Goal: Task Accomplishment & Management: Manage account settings

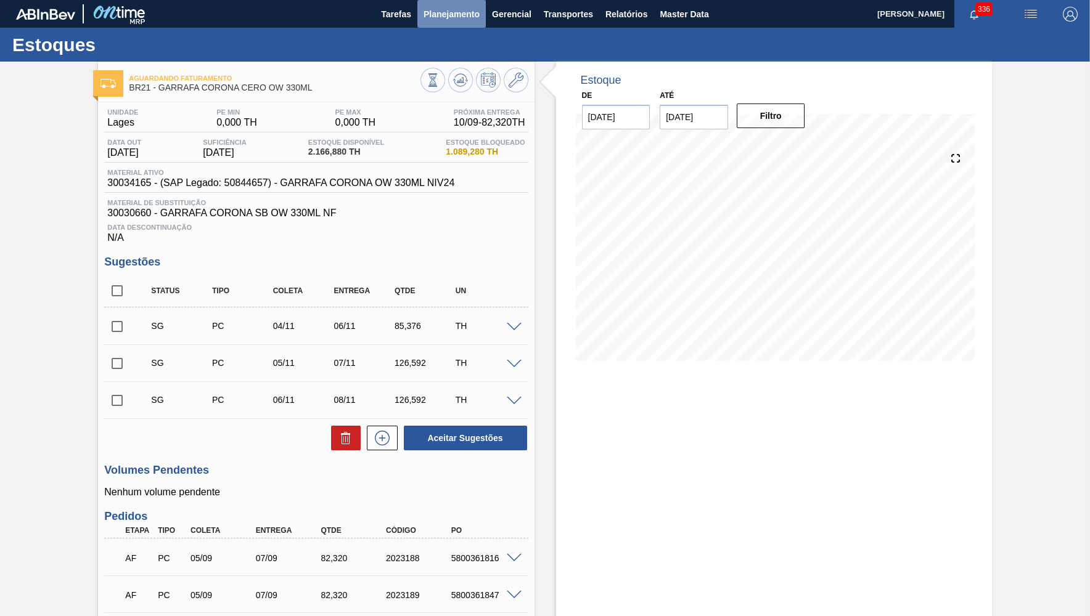
click at [457, 20] on span "Planejamento" at bounding box center [451, 14] width 56 height 15
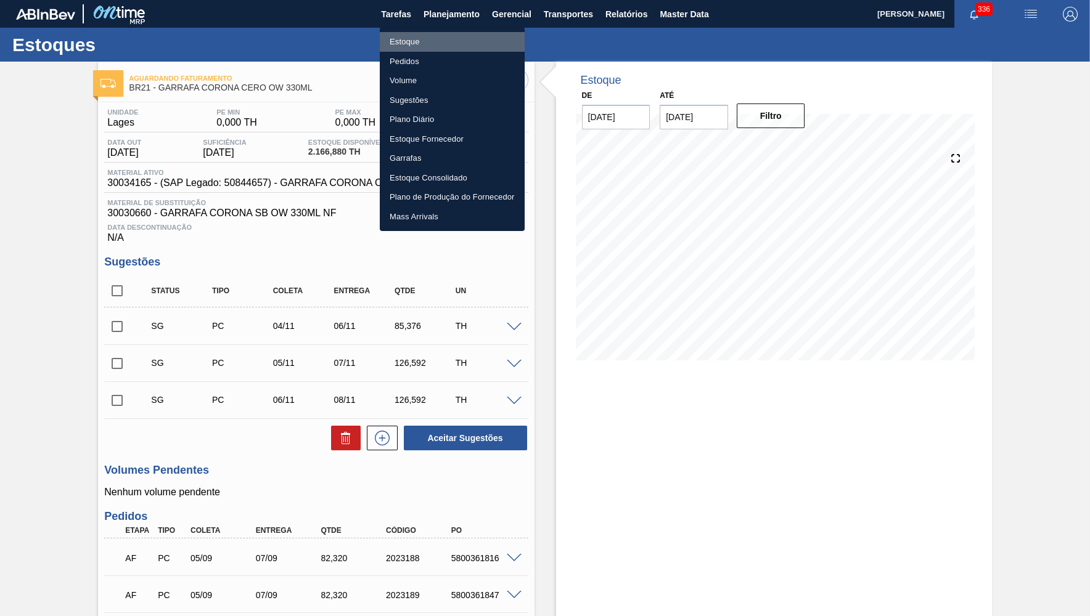
drag, startPoint x: 420, startPoint y: 43, endPoint x: 1076, endPoint y: 39, distance: 655.7
click at [419, 41] on li "Estoque" at bounding box center [452, 42] width 145 height 20
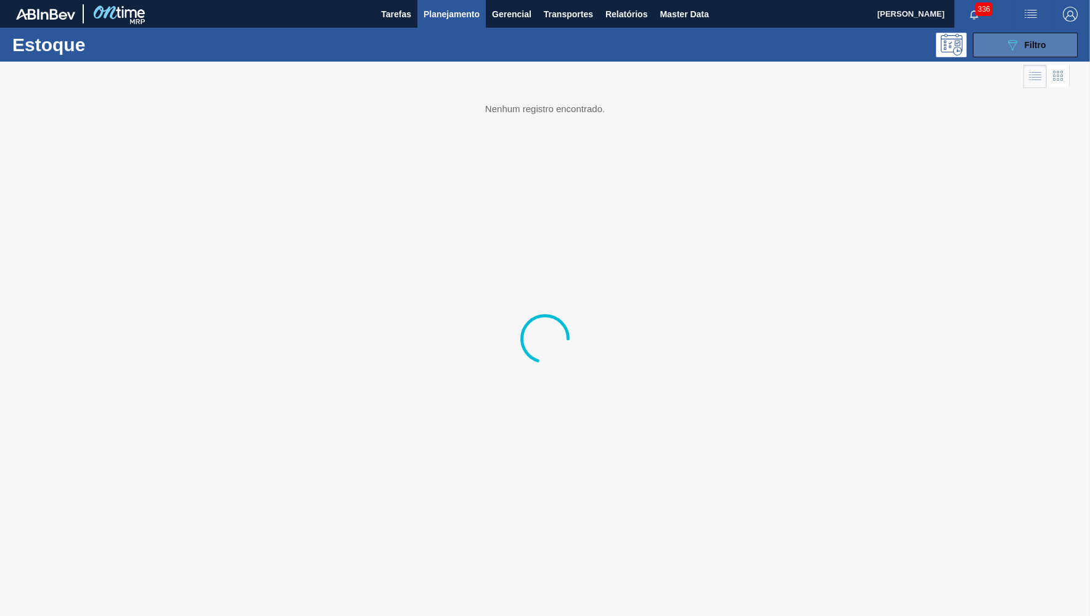
click at [1061, 34] on button "089F7B8B-B2A5-4AFE-B5C0-19BA573D28AC Filtro" at bounding box center [1024, 45] width 105 height 25
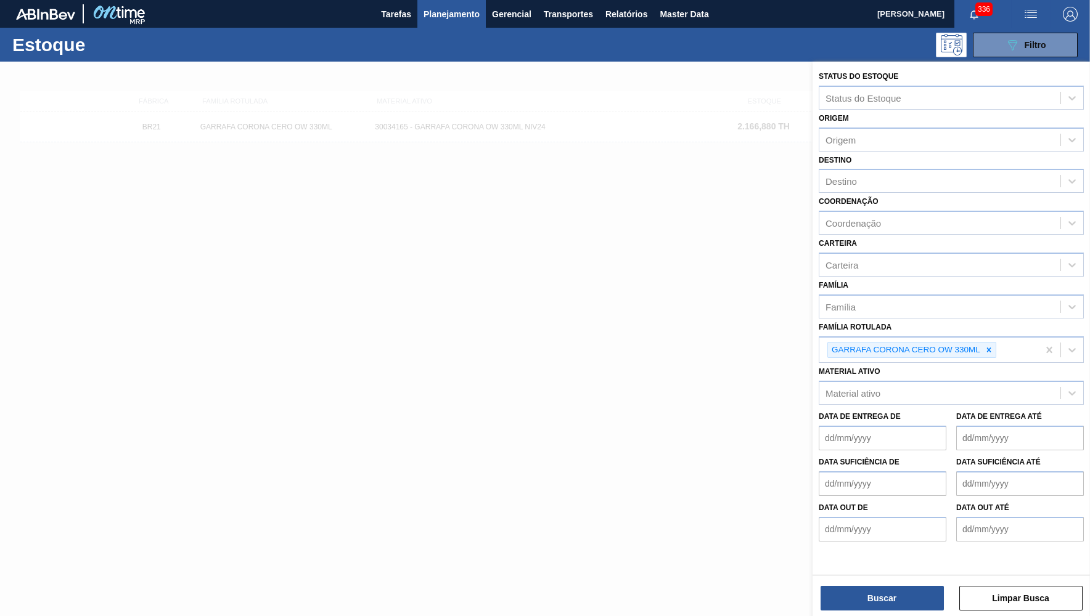
click at [987, 346] on icon at bounding box center [988, 350] width 9 height 9
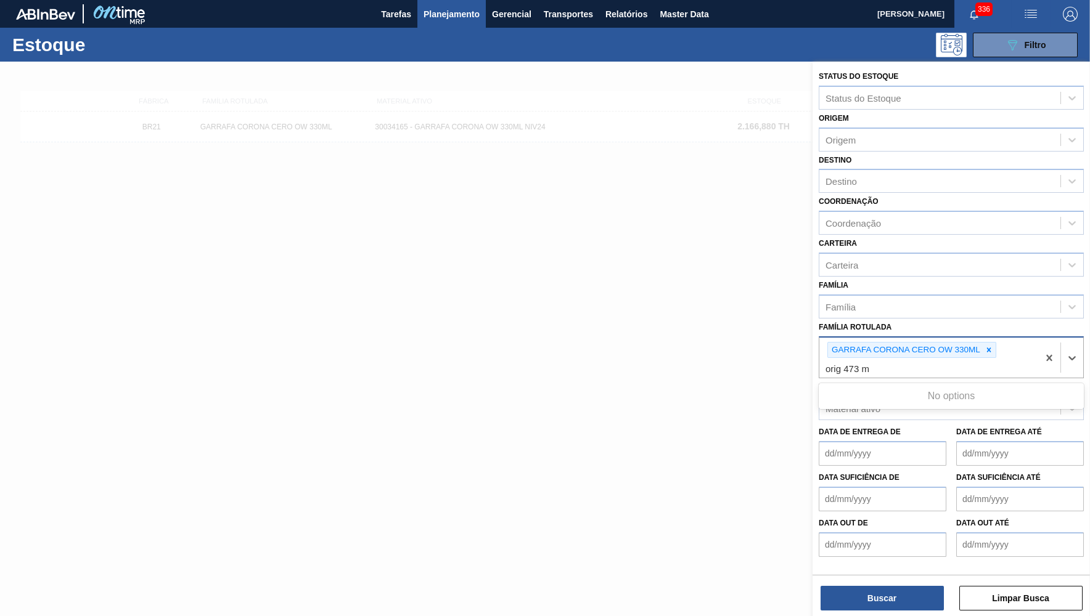
click at [835, 364] on Rotulada "orig 473 m" at bounding box center [847, 369] width 45 height 10
click at [837, 364] on Rotulada "orig 473 m" at bounding box center [847, 369] width 45 height 10
type Rotulada "original 473 m"
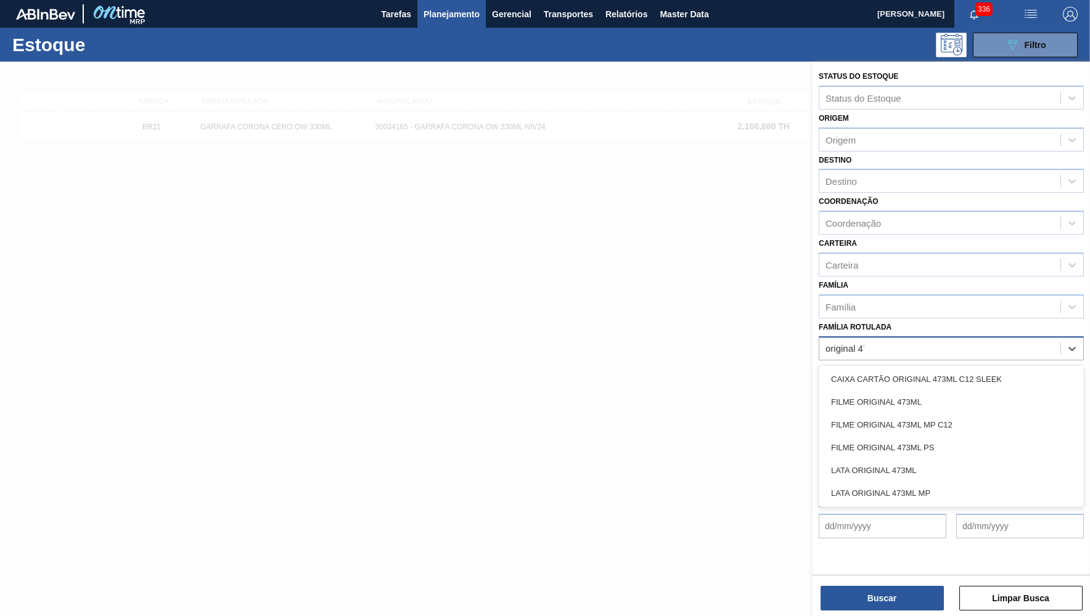
type Rotulada "original 473"
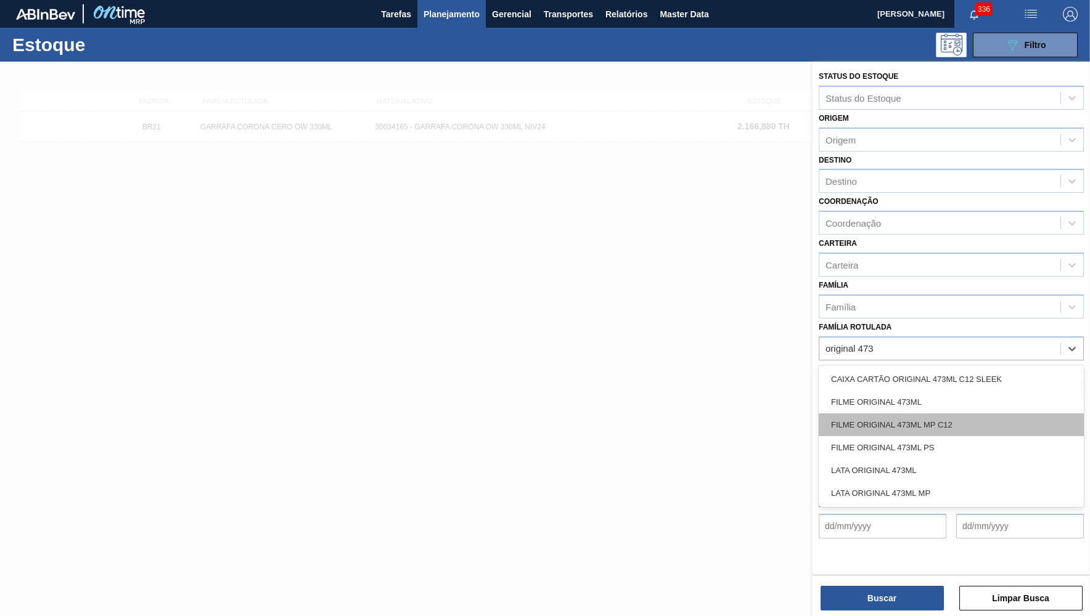
click at [950, 414] on div "FILME ORIGINAL 473ML MP C12" at bounding box center [950, 425] width 265 height 23
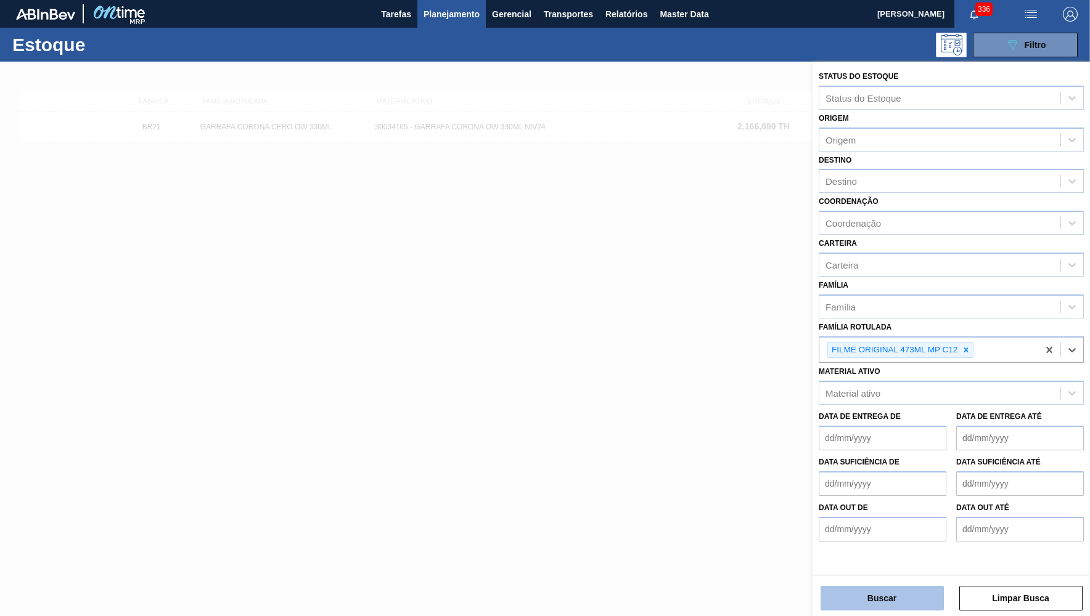
click at [905, 605] on button "Buscar" at bounding box center [881, 598] width 123 height 25
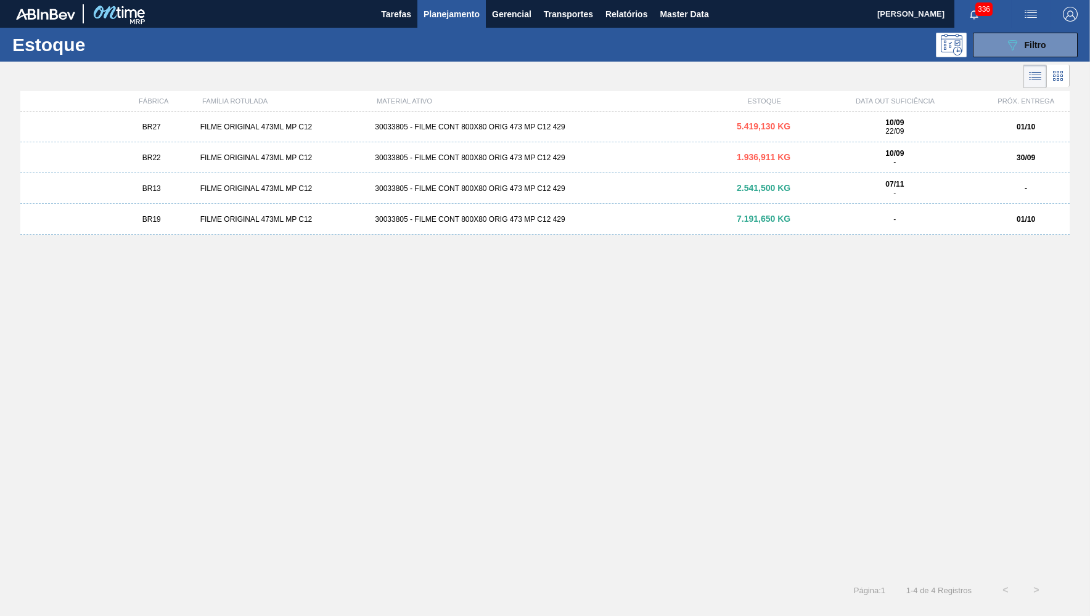
click at [645, 223] on div "30033805 - FILME CONT 800X80 ORIG 473 MP C12 429" at bounding box center [544, 219] width 349 height 9
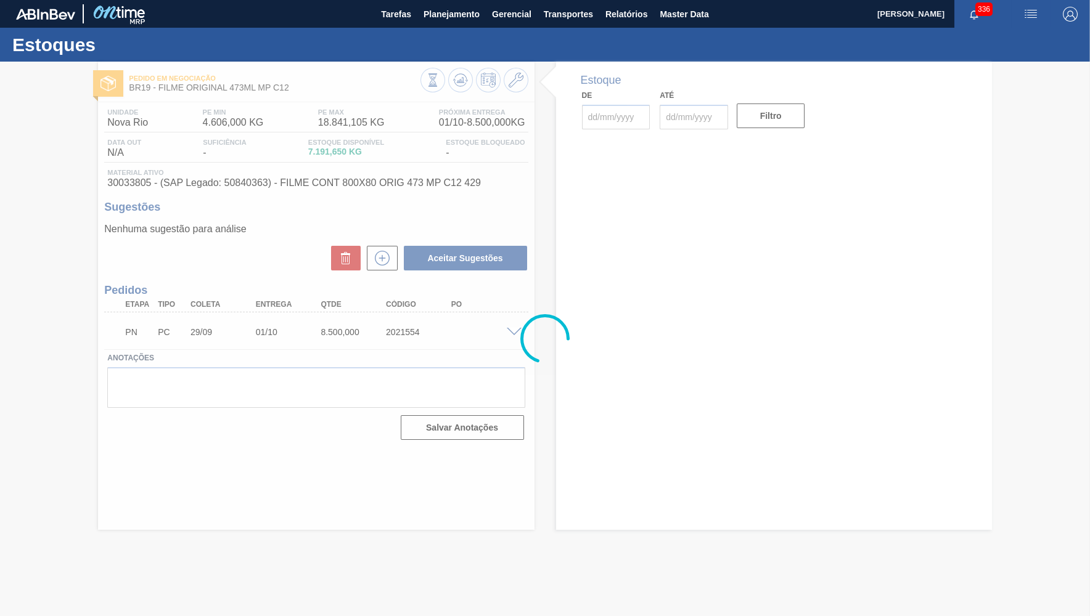
type input "[DATE]"
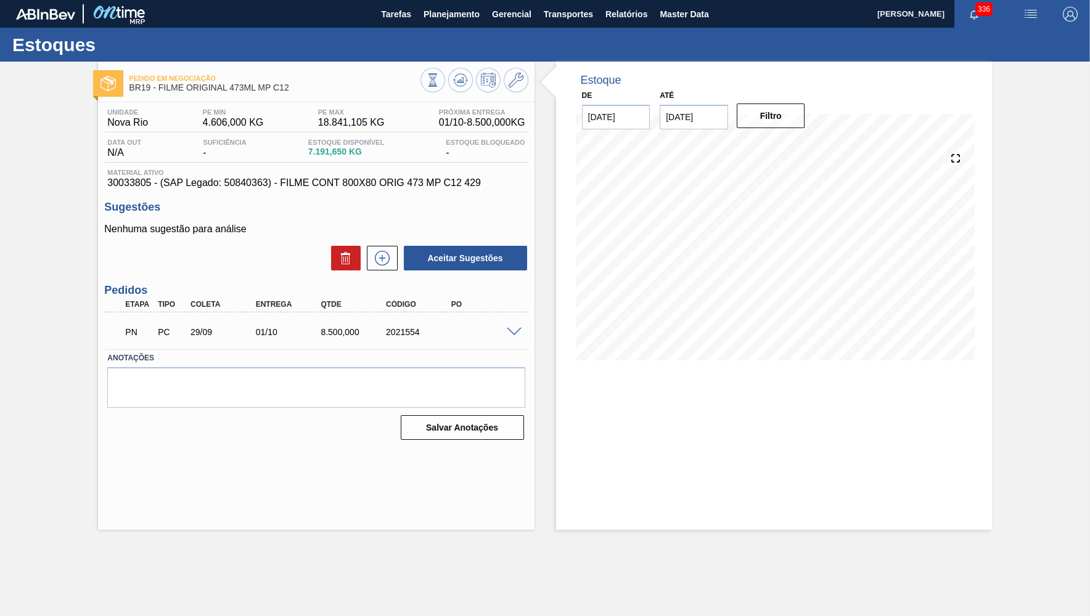
click at [513, 332] on span at bounding box center [514, 332] width 15 height 9
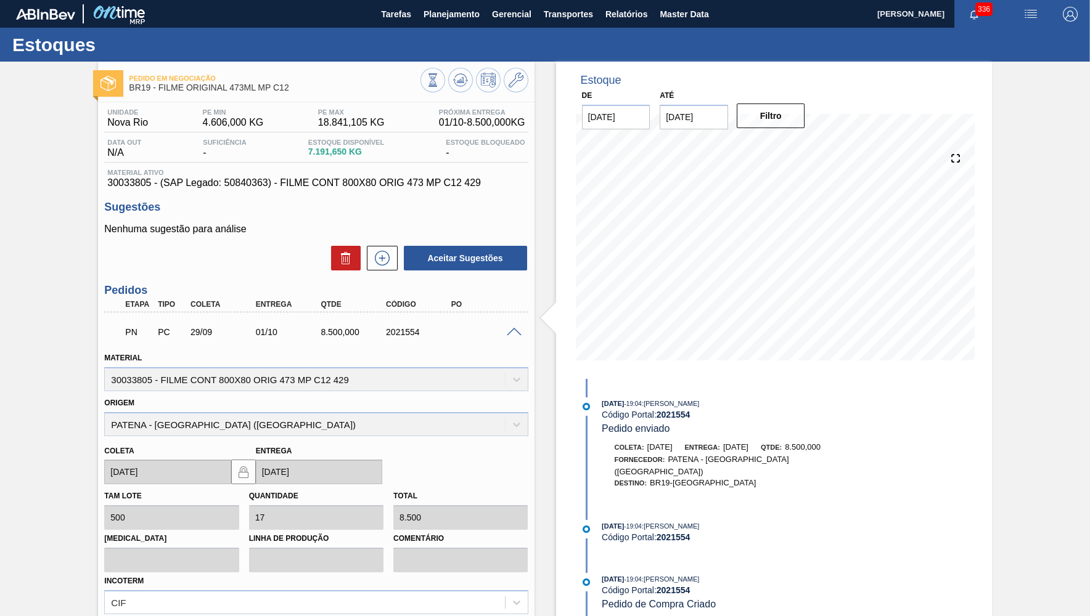
click at [136, 182] on span "30033805 - (SAP Legado: 50840363) - FILME CONT 800X80 ORIG 473 MP C12 429" at bounding box center [315, 182] width 417 height 11
copy span "30033805"
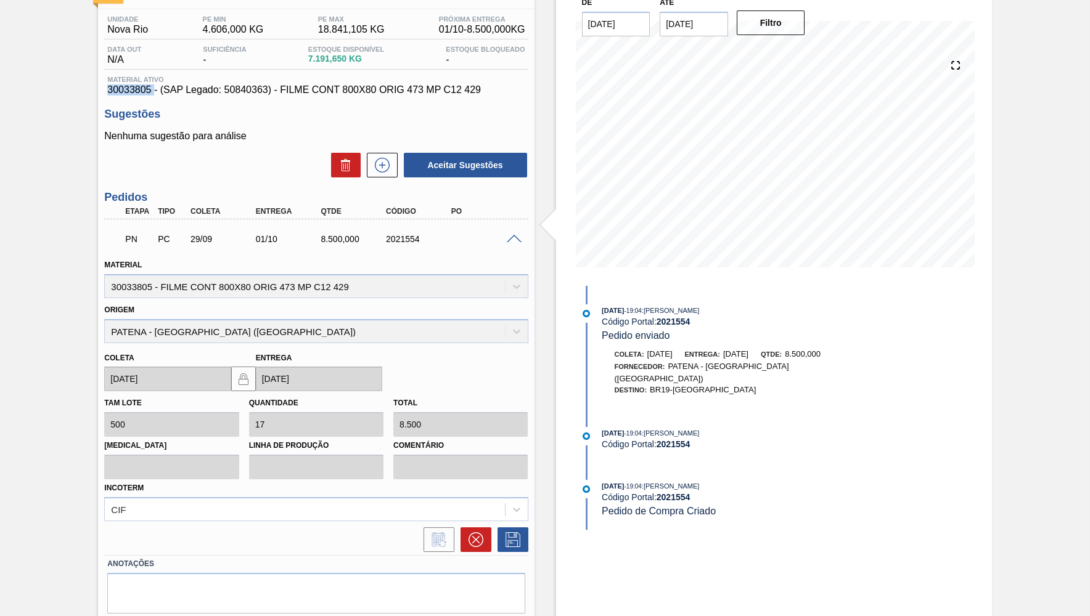
scroll to position [125, 0]
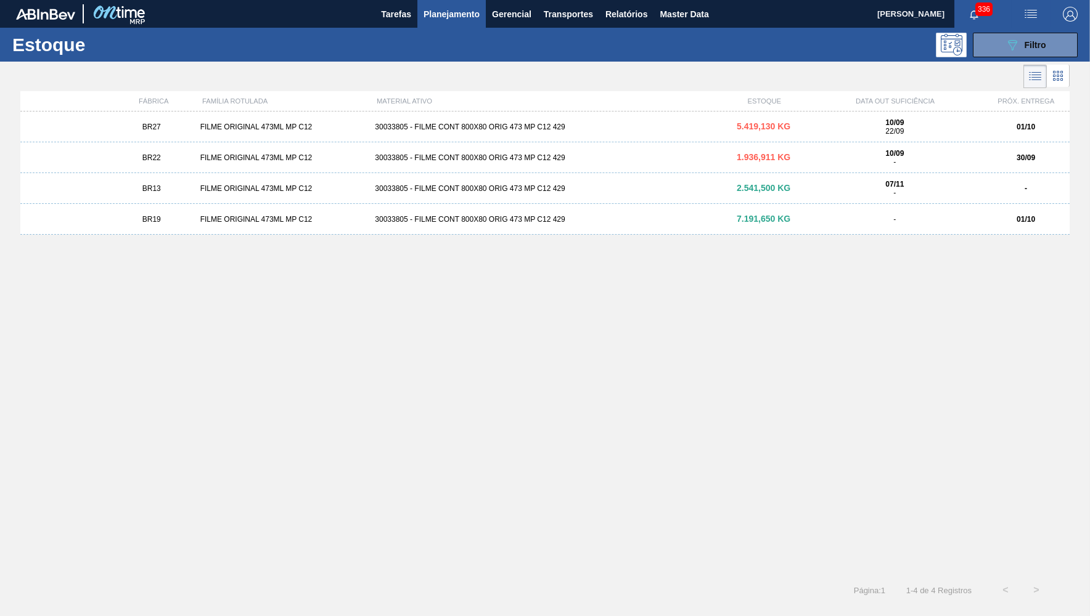
click at [295, 132] on div "BR27 FILME ORIGINAL 473ML MP C12 30033805 - FILME CONT 800X80 ORIG 473 MP C12 4…" at bounding box center [544, 127] width 1049 height 31
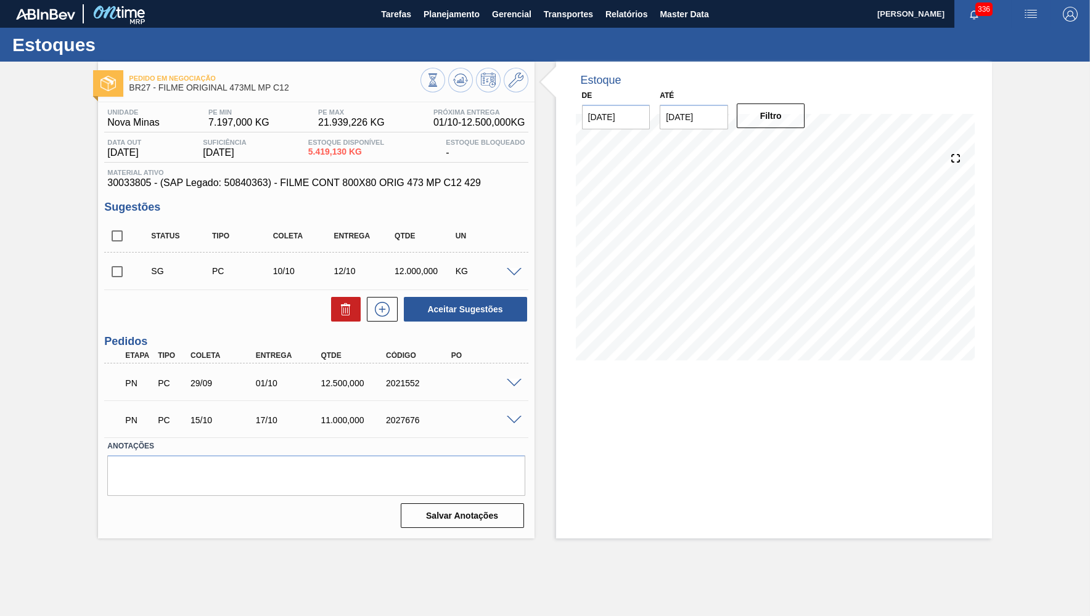
click at [515, 271] on span at bounding box center [514, 272] width 15 height 9
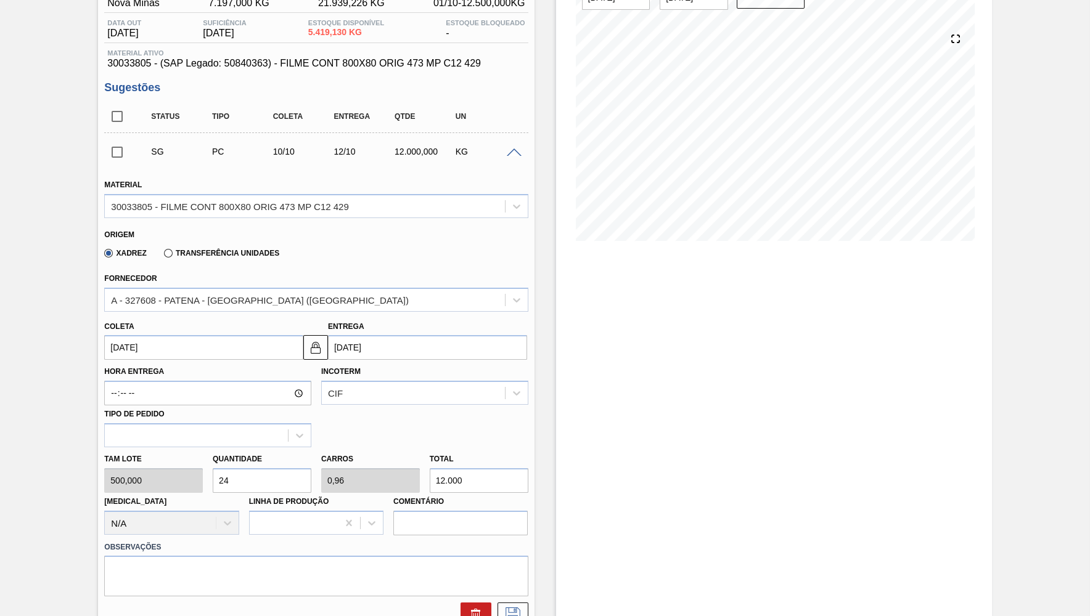
scroll to position [120, 0]
click at [248, 335] on input "[DATE]" at bounding box center [203, 347] width 199 height 25
drag, startPoint x: 475, startPoint y: 481, endPoint x: 403, endPoint y: 478, distance: 72.1
click at [430, 478] on input "12.000" at bounding box center [479, 480] width 99 height 25
type input "0,016"
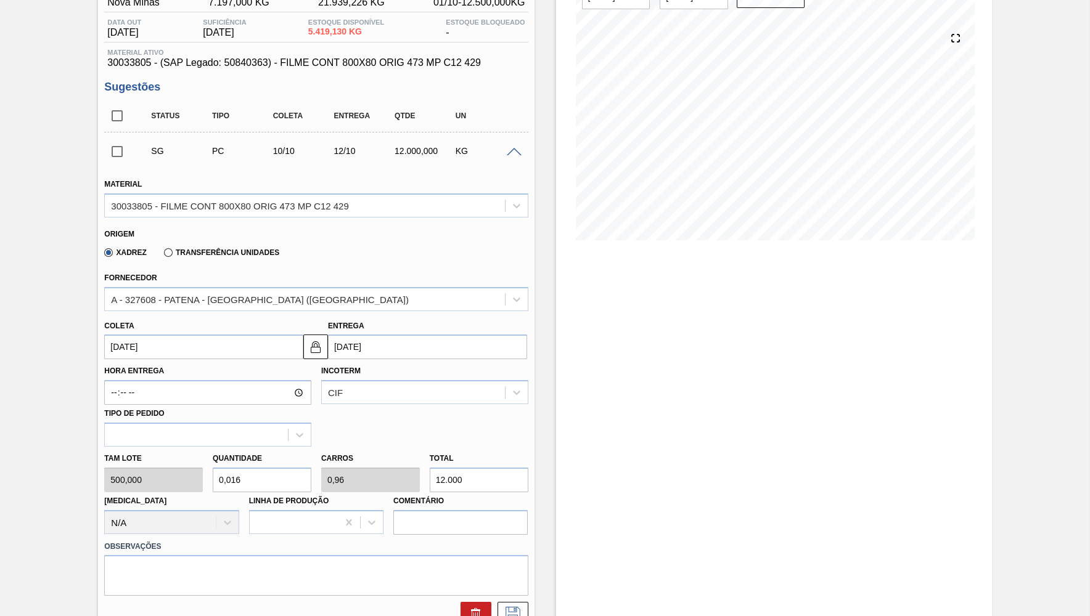
type input "0,001"
type input "8"
type input "0,16"
type input "0,006"
type input "80"
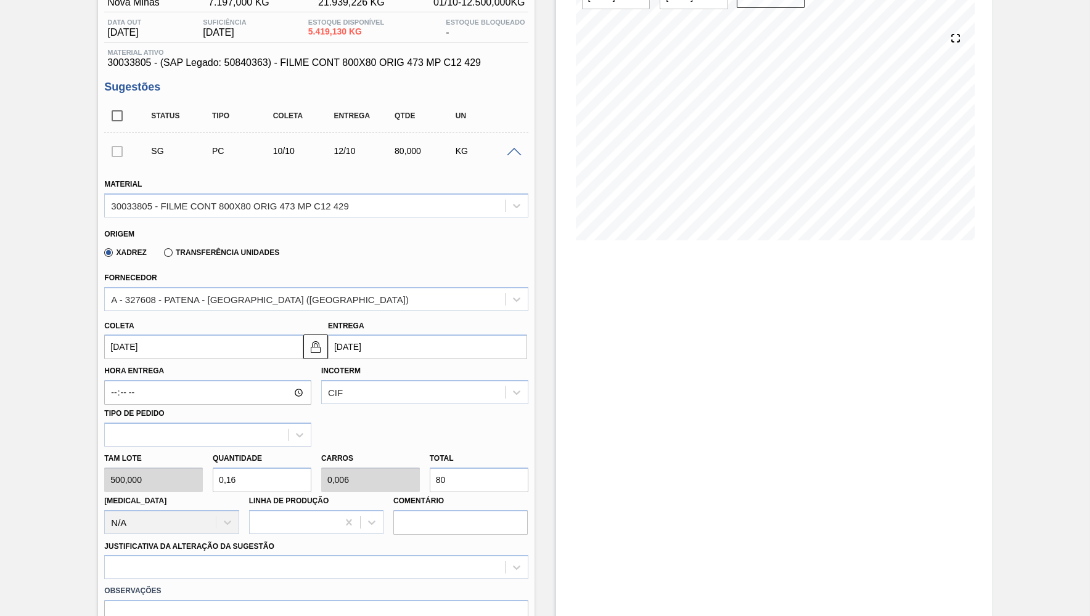
type input "1,6"
type input "0,064"
type input "800"
type input "16"
type input "0,64"
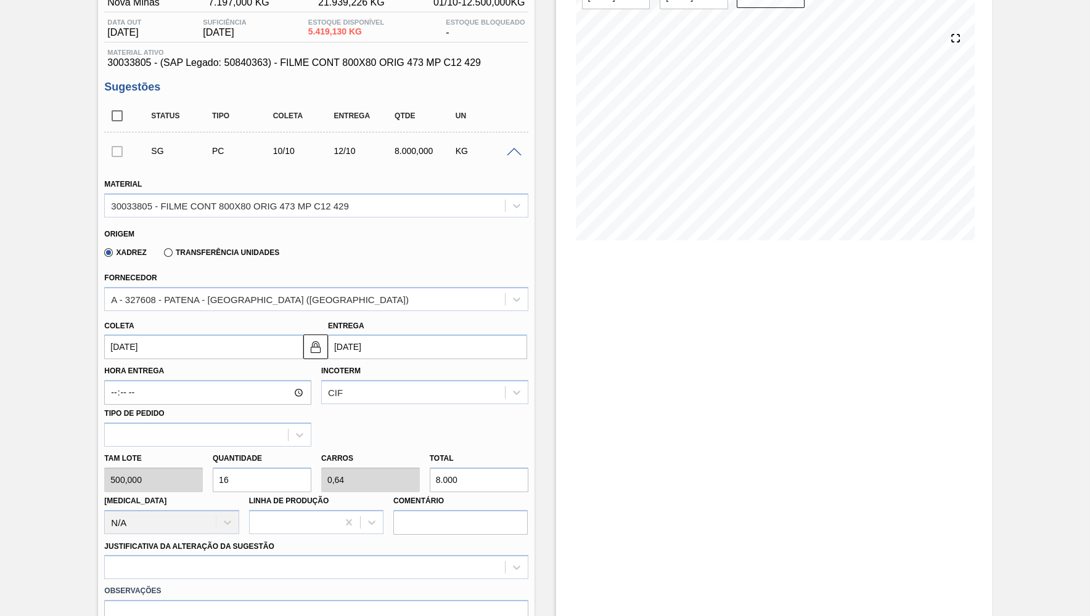
type input "8.000"
click at [256, 346] on input "[DATE]" at bounding box center [203, 347] width 199 height 25
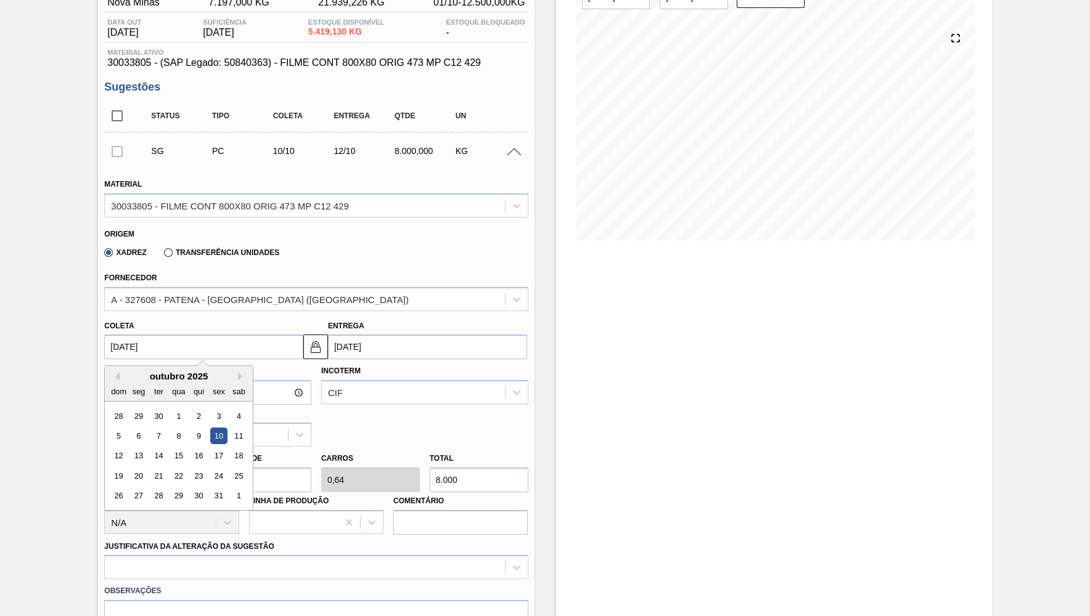
click at [116, 378] on div "outubro 2025" at bounding box center [179, 376] width 148 height 10
click at [117, 377] on div "outubro 2025" at bounding box center [179, 376] width 148 height 10
click at [117, 375] on button "Previous Month" at bounding box center [115, 376] width 9 height 9
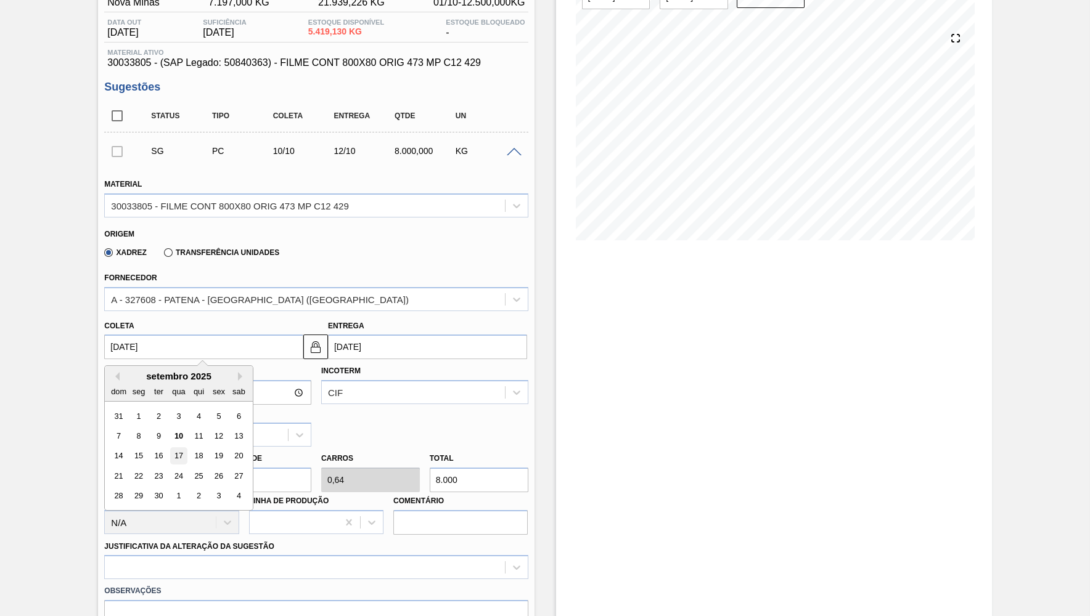
click at [171, 448] on div "17" at bounding box center [179, 456] width 17 height 17
type input "[DATE]"
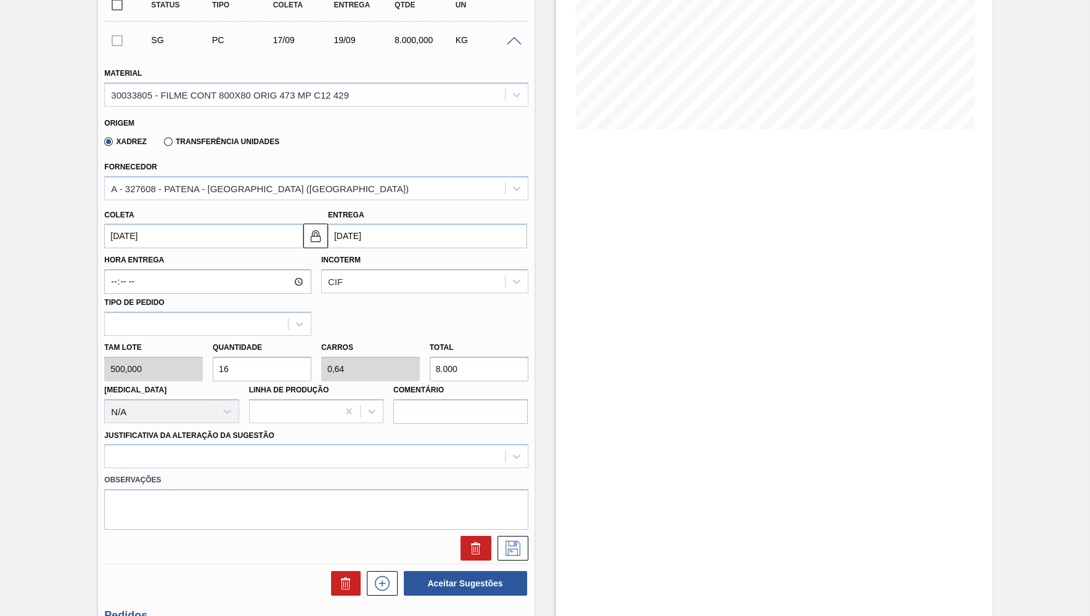
scroll to position [301, 0]
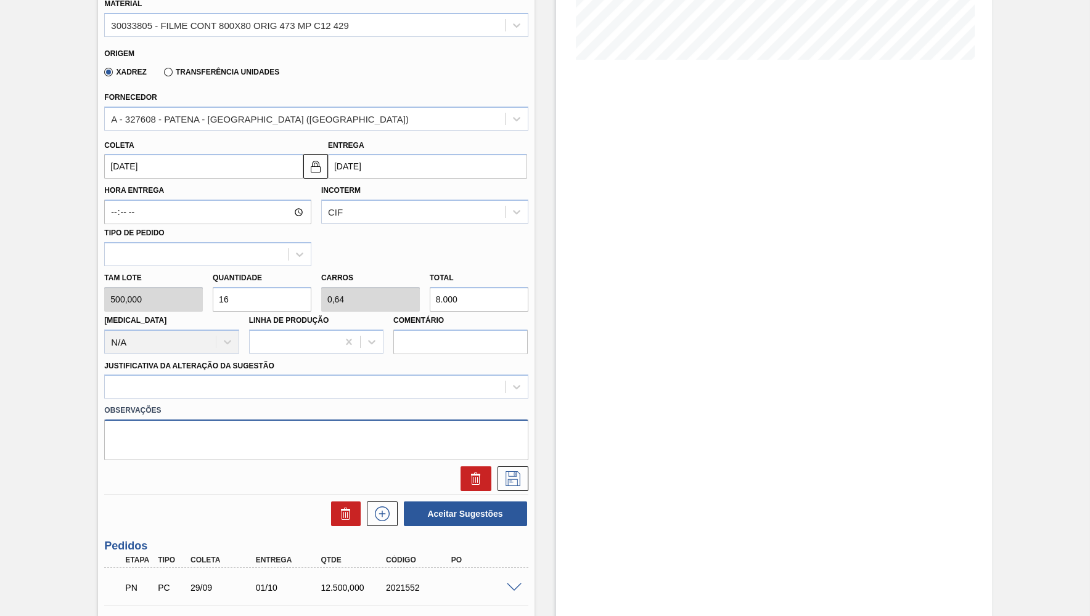
click at [211, 422] on textarea at bounding box center [315, 440] width 423 height 41
click at [183, 364] on div "Justificativa da Alteração da Sugestão" at bounding box center [315, 378] width 423 height 42
click at [188, 378] on div at bounding box center [304, 387] width 399 height 18
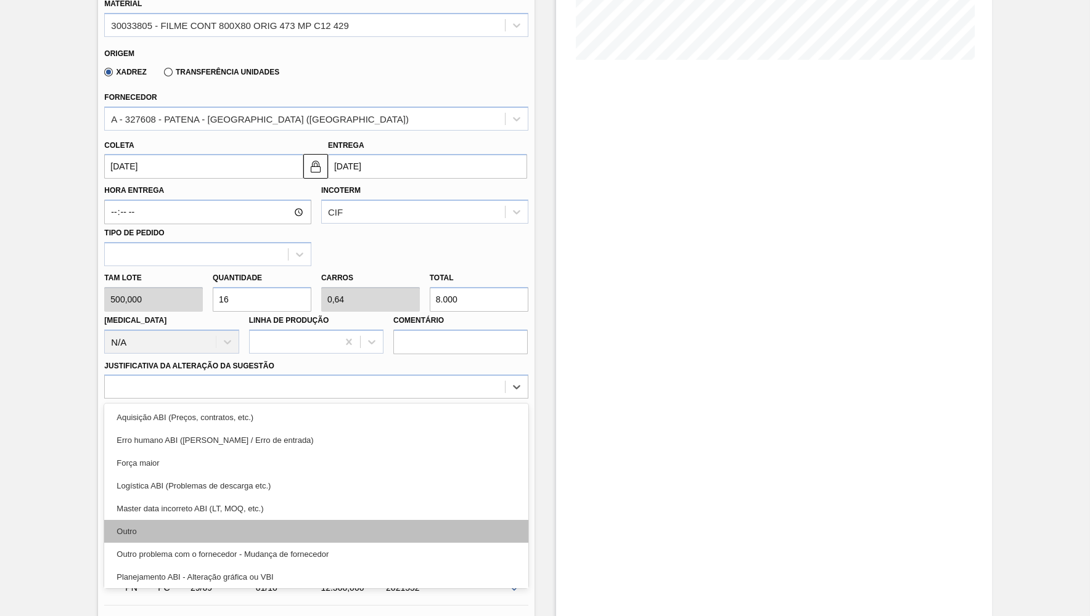
click at [250, 523] on div "Outro" at bounding box center [315, 531] width 423 height 23
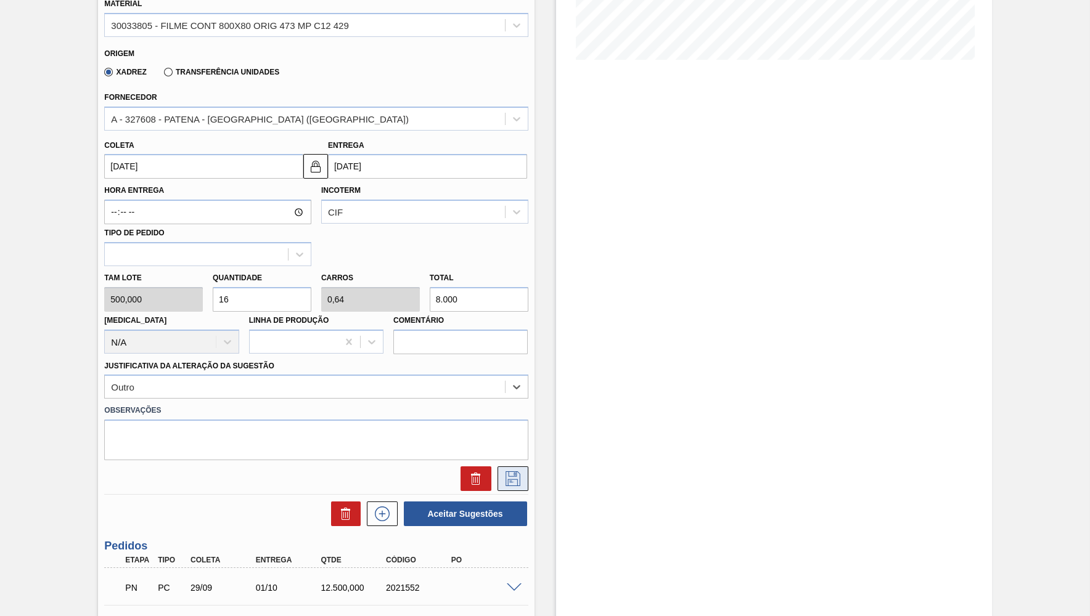
click at [507, 475] on icon at bounding box center [513, 478] width 20 height 15
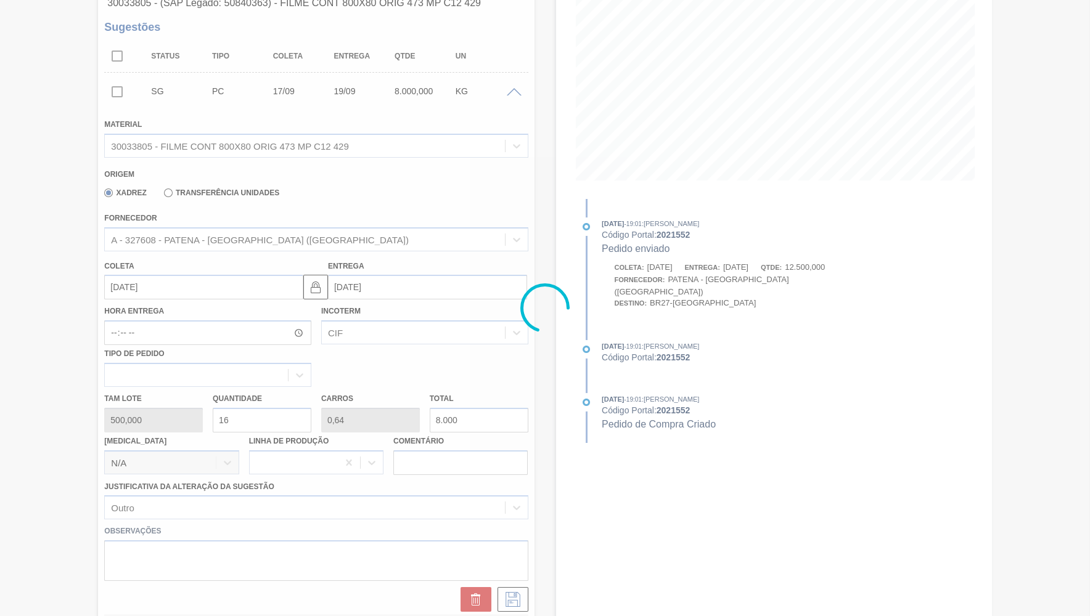
scroll to position [0, 0]
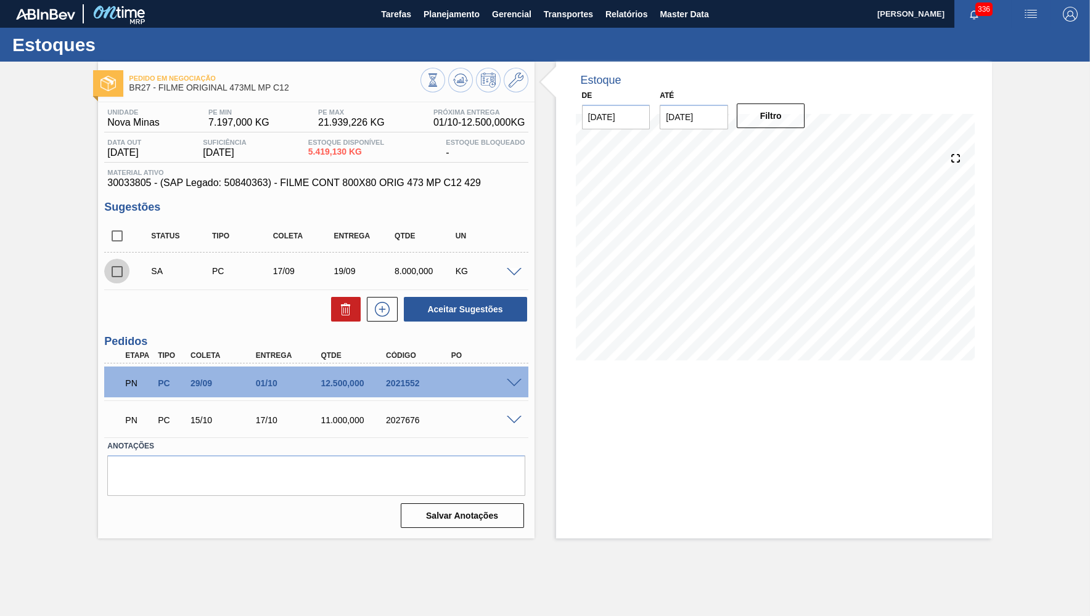
click at [123, 269] on input "checkbox" at bounding box center [117, 272] width 26 height 26
click at [497, 311] on button "Aceitar Sugestões" at bounding box center [465, 309] width 123 height 25
checkbox input "false"
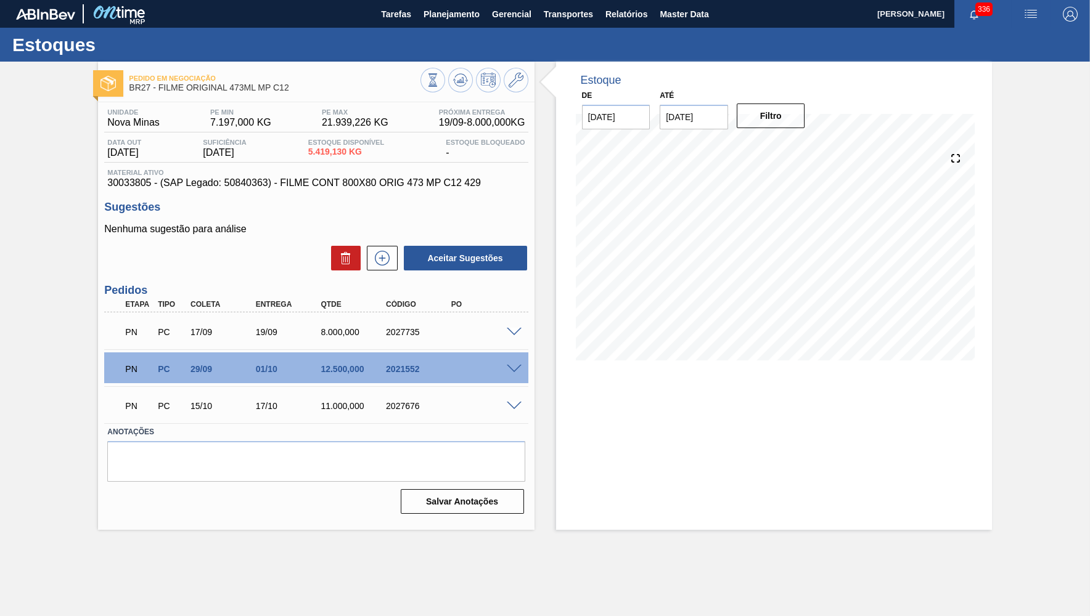
click at [377, 332] on div "8.000,000" at bounding box center [353, 332] width 73 height 10
click at [408, 337] on div "2027735" at bounding box center [419, 332] width 73 height 10
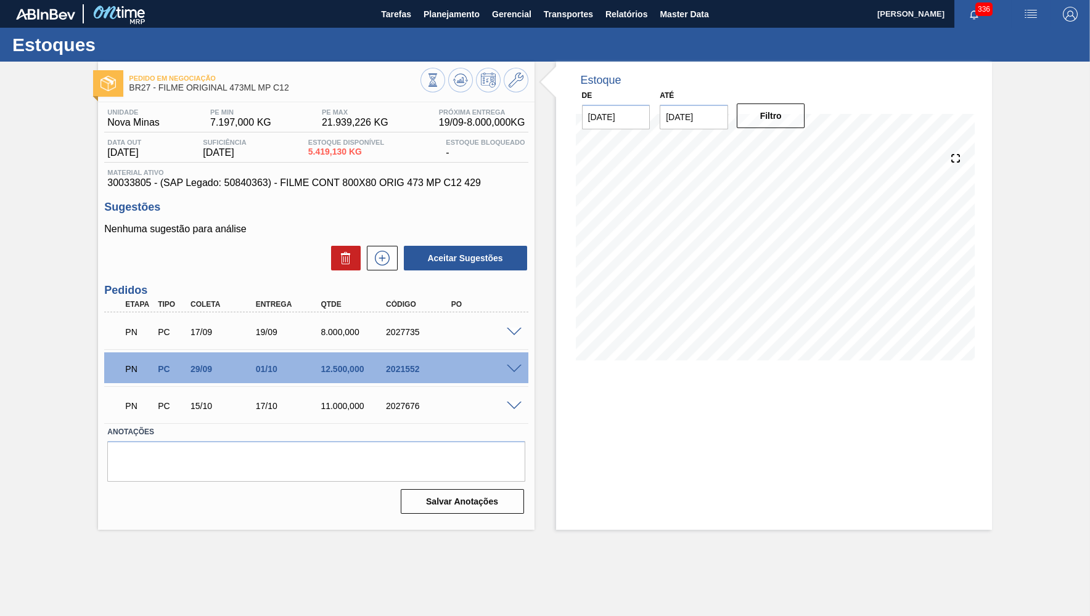
click at [408, 337] on div "2027735" at bounding box center [419, 332] width 73 height 10
click at [371, 321] on div "PN PC 17/09 19/09 8.000,000 2027735" at bounding box center [312, 331] width 391 height 25
click at [405, 336] on div "2027735" at bounding box center [419, 332] width 73 height 10
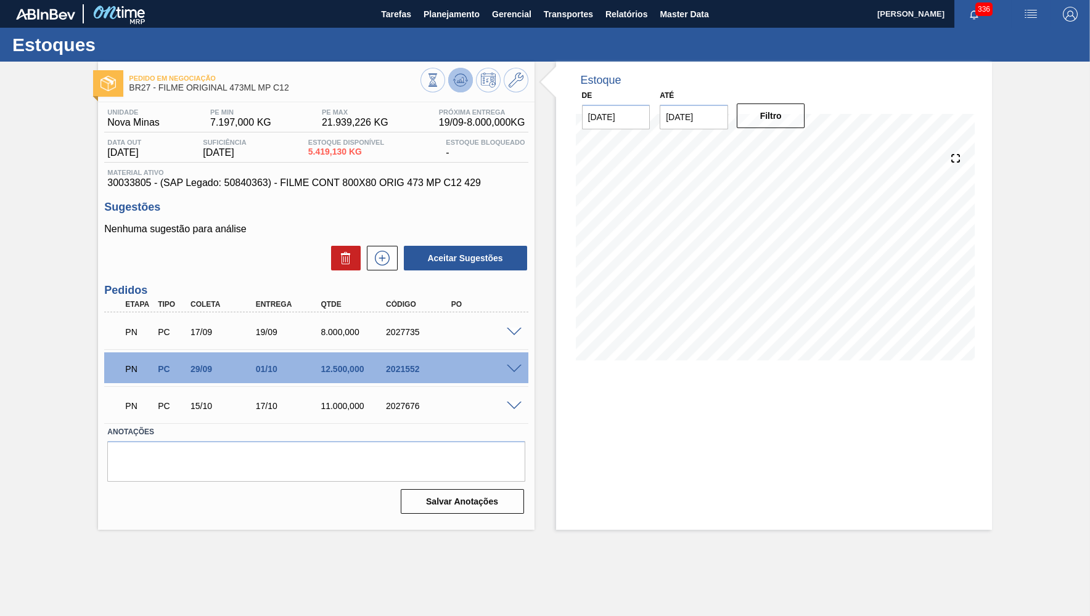
click at [454, 83] on icon at bounding box center [460, 80] width 15 height 15
